Goal: Task Accomplishment & Management: Use online tool/utility

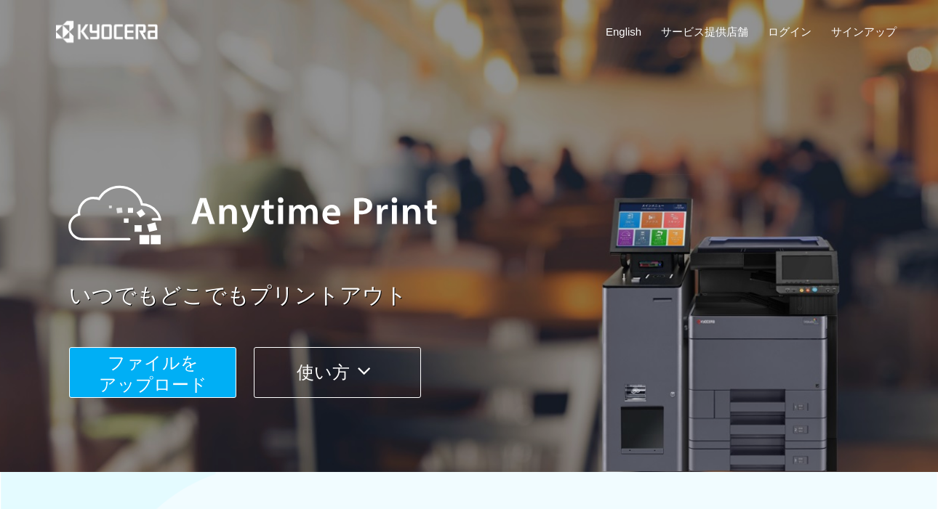
click at [179, 372] on span "ファイルを ​​アップロード" at bounding box center [153, 373] width 108 height 41
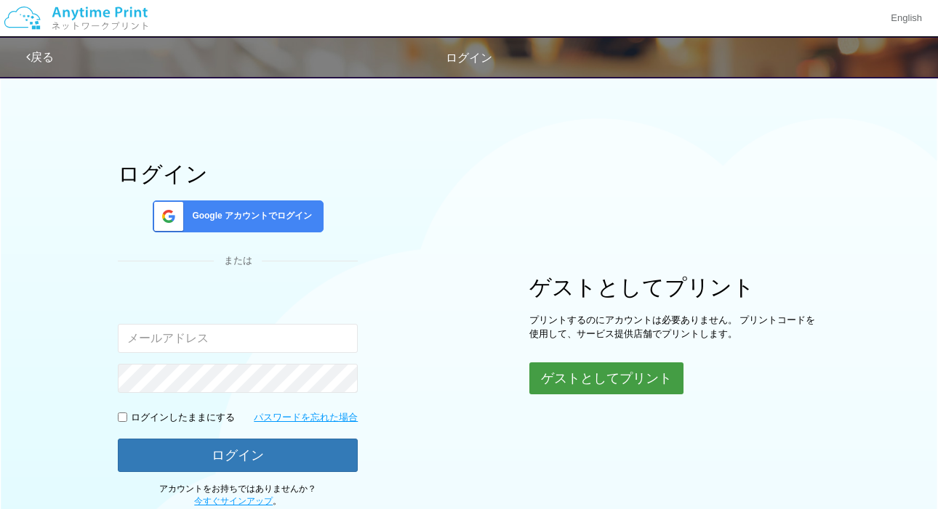
click at [621, 382] on button "ゲストとしてプリント" at bounding box center [606, 379] width 154 height 32
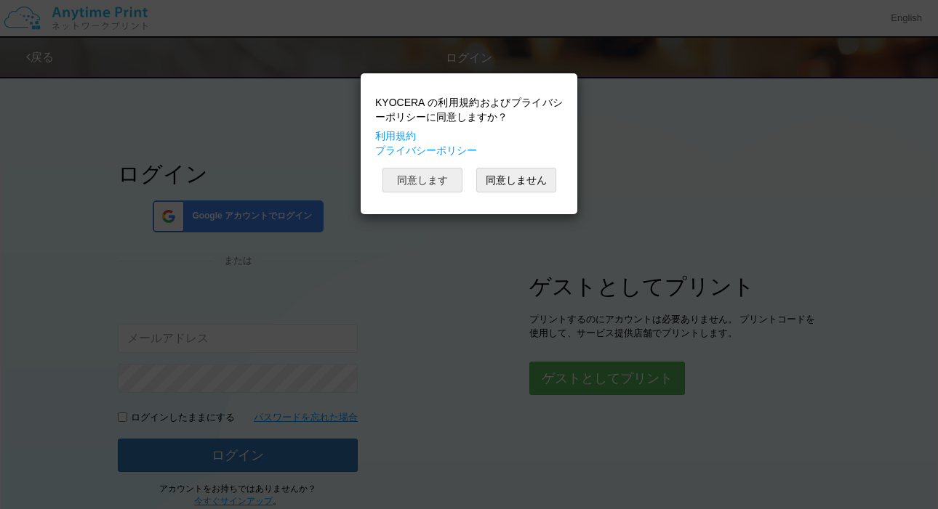
click at [440, 177] on button "同意します" at bounding box center [422, 180] width 80 height 25
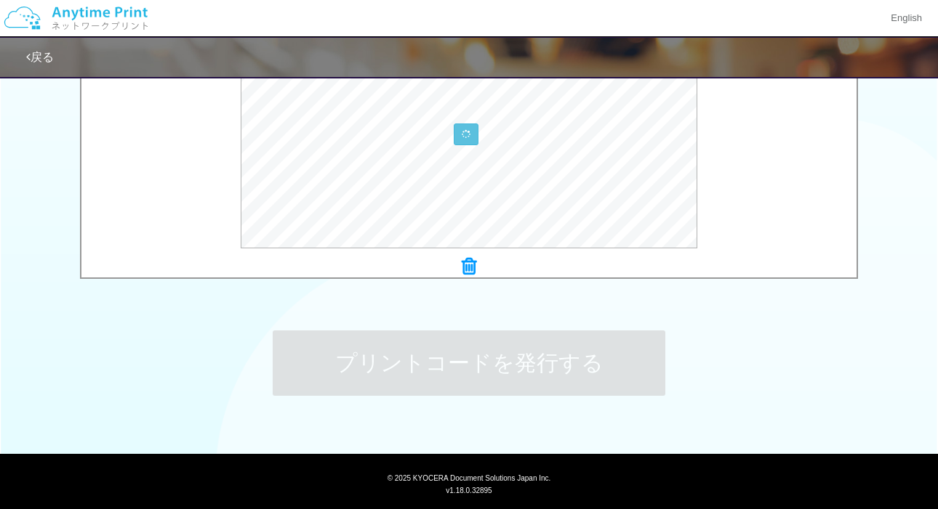
scroll to position [596, 0]
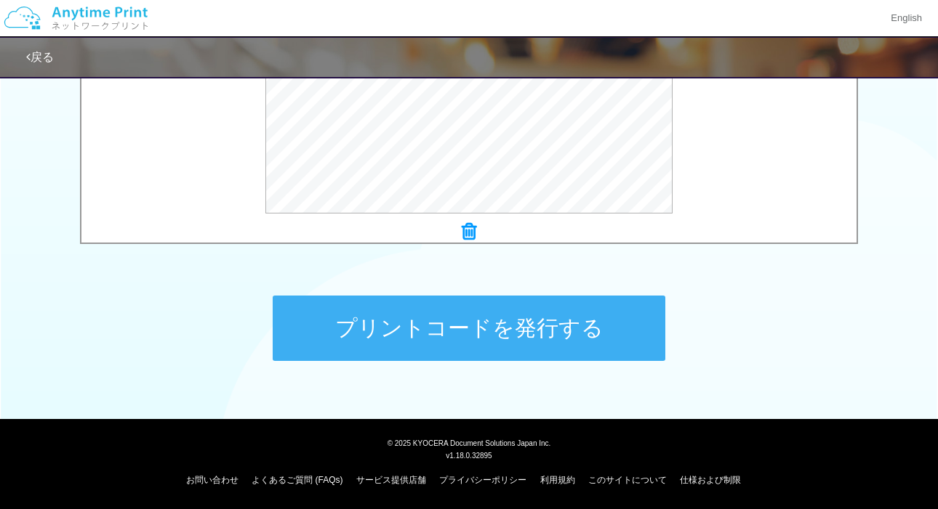
click at [414, 335] on button "プリントコードを発行する" at bounding box center [469, 328] width 392 height 65
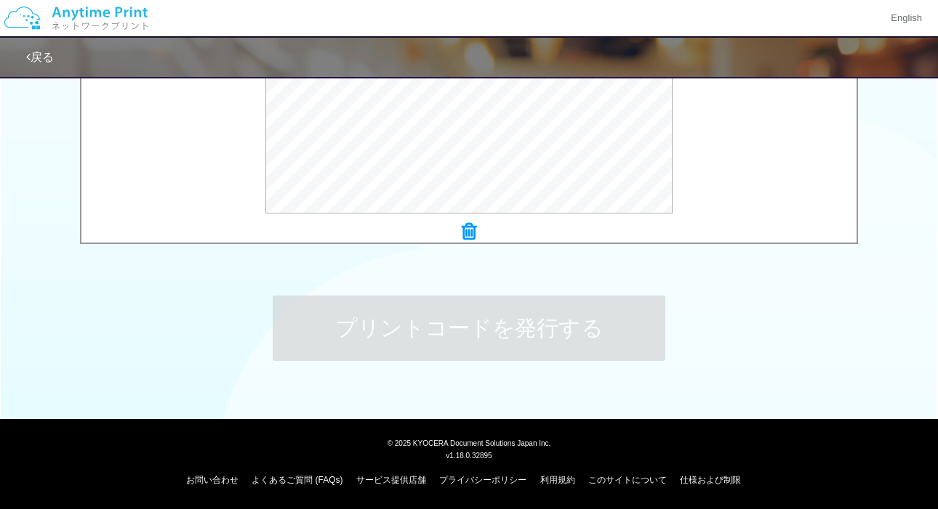
scroll to position [0, 0]
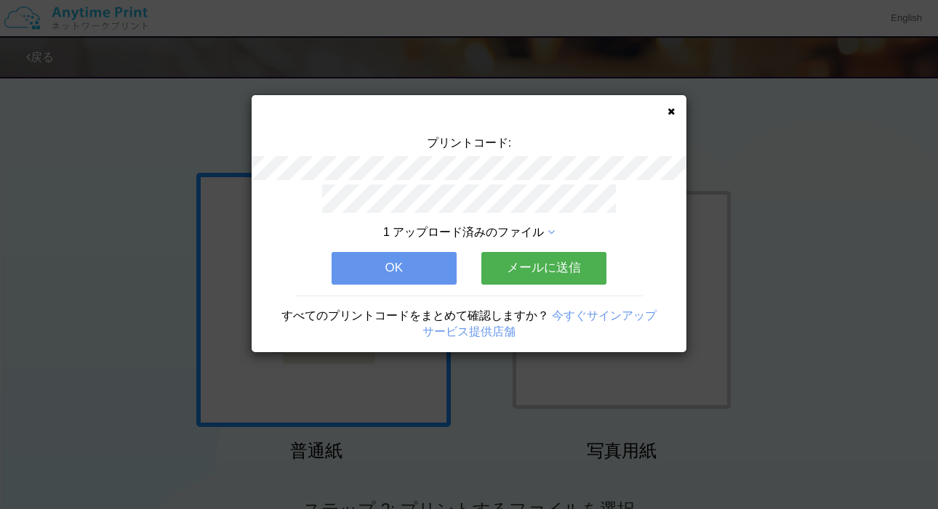
click at [430, 265] on button "OK" at bounding box center [393, 268] width 125 height 32
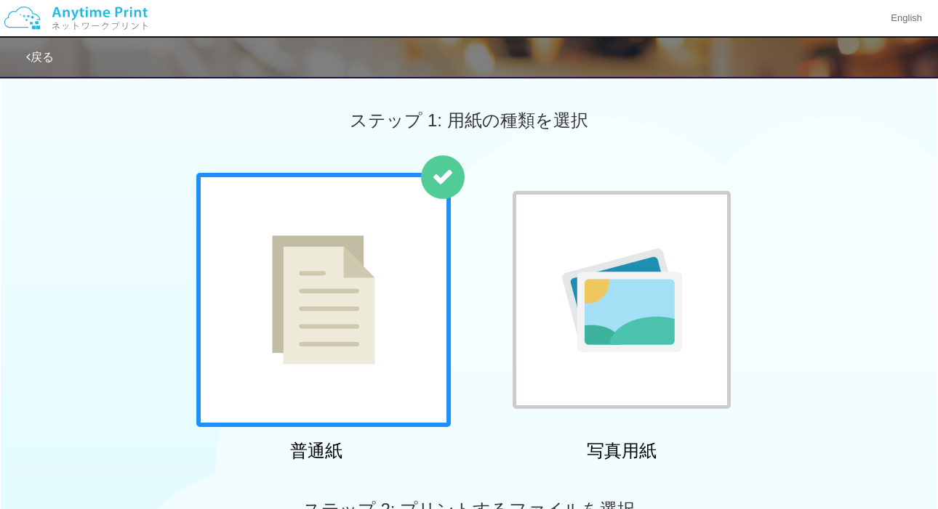
click at [672, 166] on div "ステップ 1: 用紙の種類を選択" at bounding box center [469, 120] width 938 height 105
